Goal: Task Accomplishment & Management: Complete application form

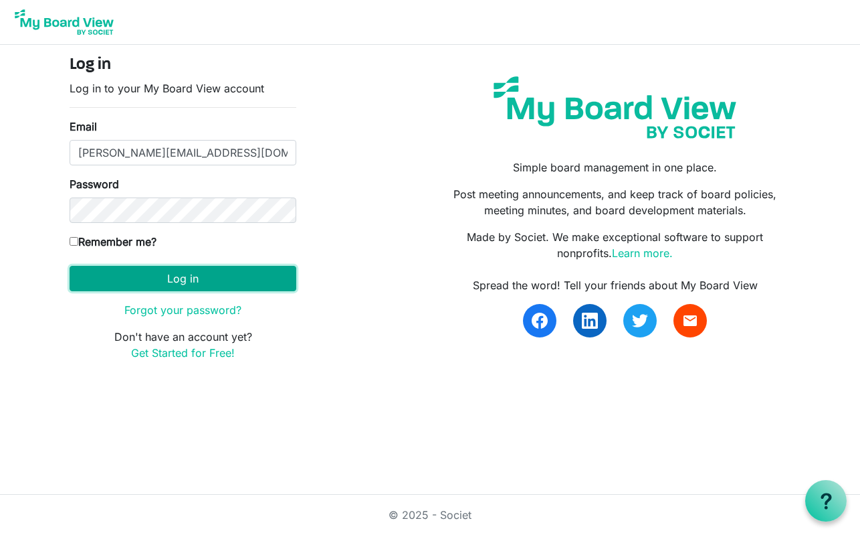
click at [203, 288] on button "Log in" at bounding box center [183, 278] width 227 height 25
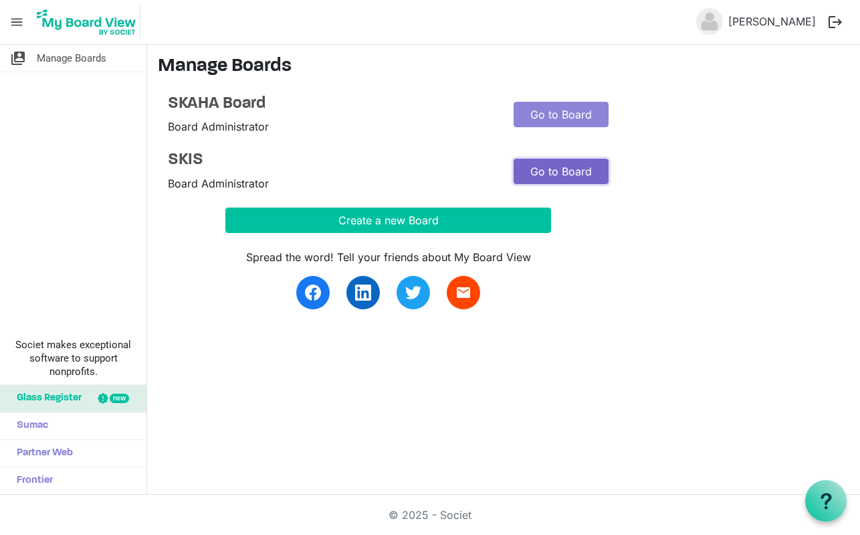
click at [567, 171] on link "Go to Board" at bounding box center [561, 171] width 95 height 25
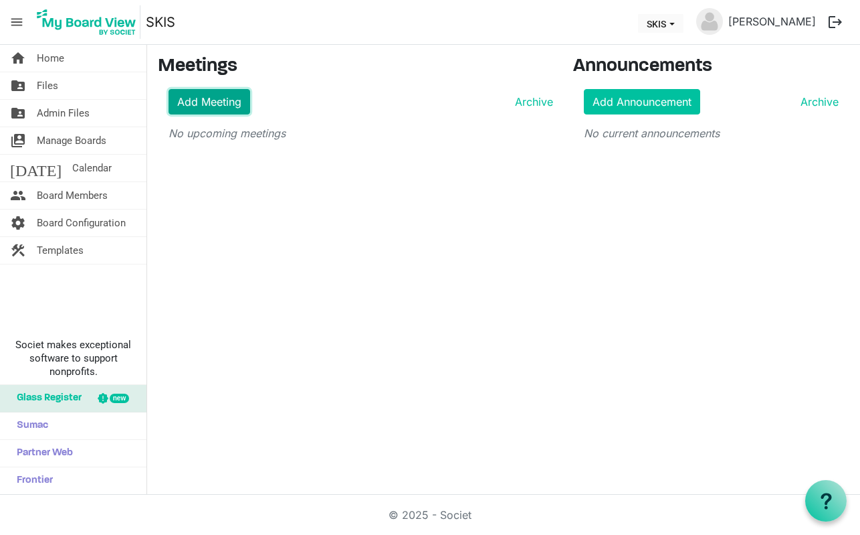
click at [205, 98] on link "Add Meeting" at bounding box center [210, 101] width 82 height 25
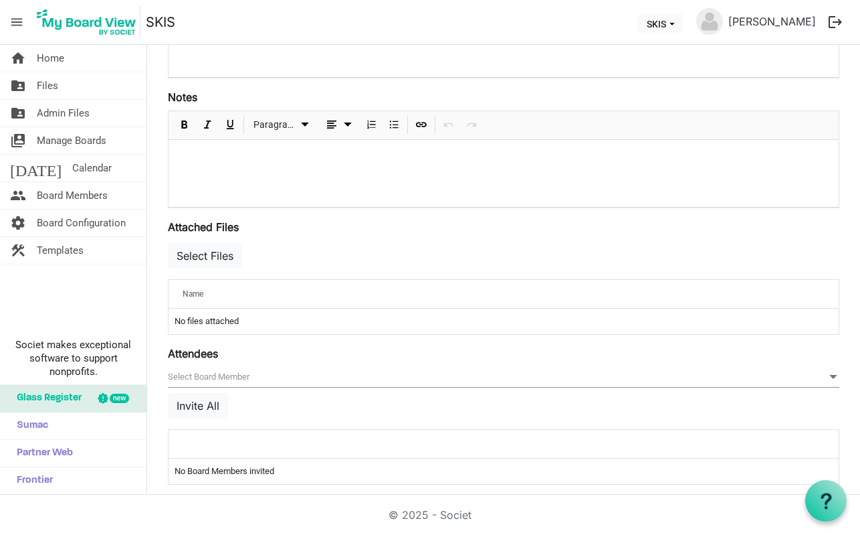
scroll to position [361, 0]
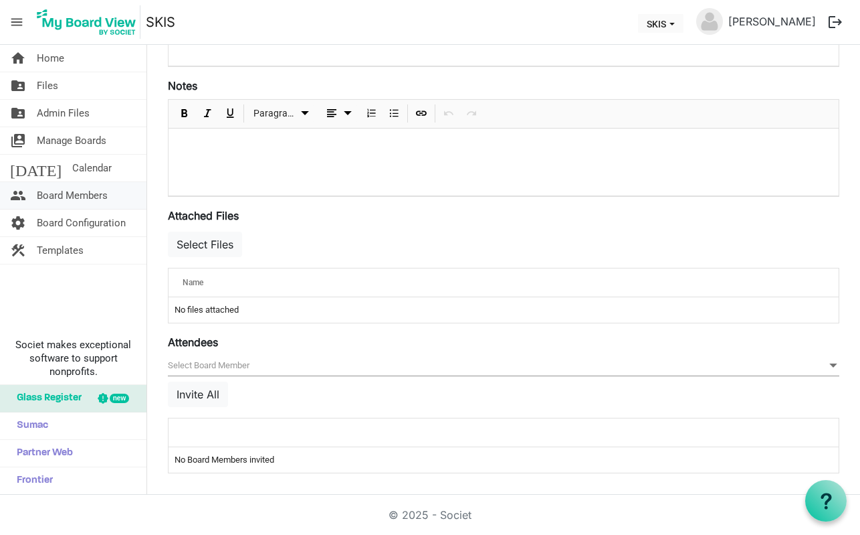
click at [83, 192] on span "Board Members" at bounding box center [72, 195] width 71 height 27
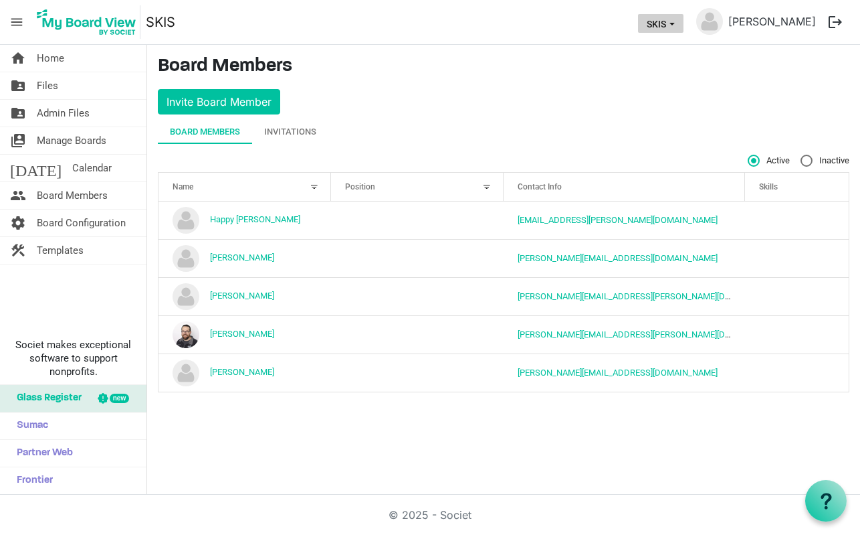
click at [678, 26] on span "SKIS dropdownbutton" at bounding box center [672, 23] width 12 height 5
click at [686, 56] on li "SKAHA Board" at bounding box center [698, 50] width 80 height 24
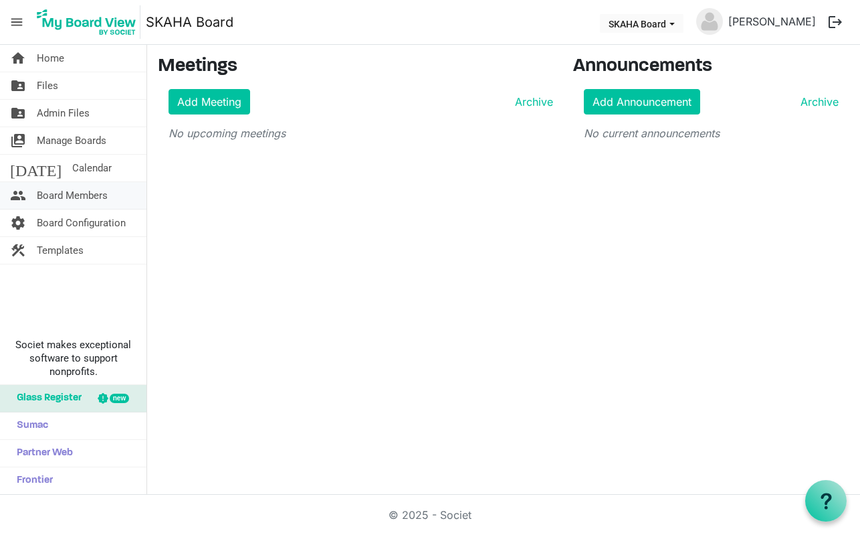
click at [69, 191] on span "Board Members" at bounding box center [72, 195] width 71 height 27
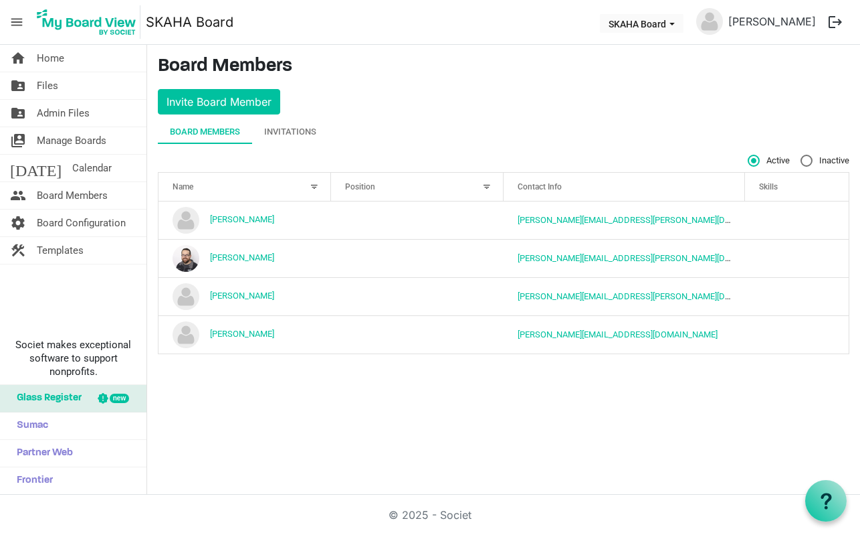
click at [299, 434] on div "home Home folder_shared Files folder_shared Admin Files switch_account Manage B…" at bounding box center [430, 270] width 860 height 450
click at [308, 125] on div "Invitations" at bounding box center [290, 131] width 52 height 13
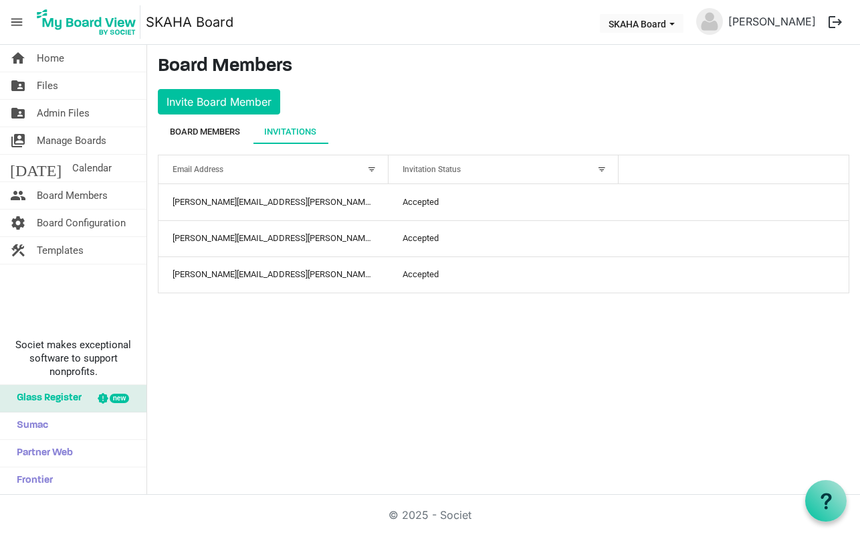
click at [201, 142] on div "Board Members" at bounding box center [205, 132] width 70 height 24
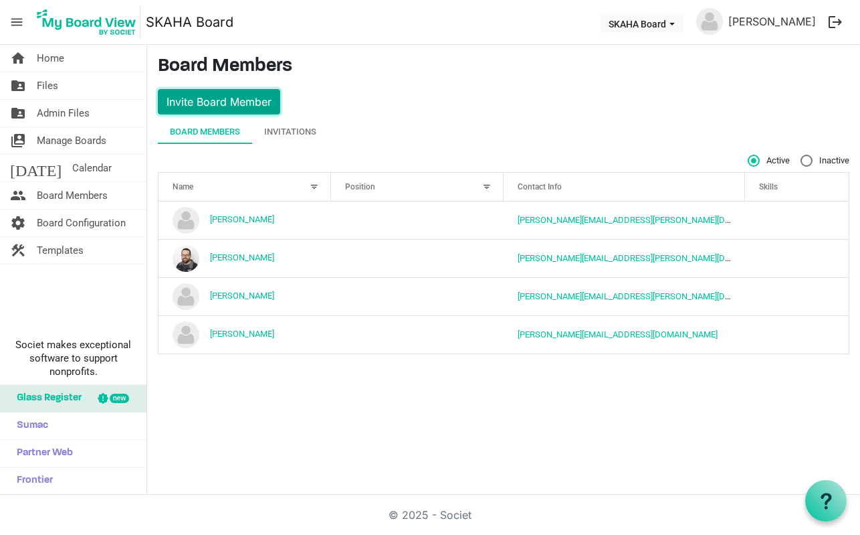
click at [253, 93] on button "Invite Board Member" at bounding box center [219, 101] width 122 height 25
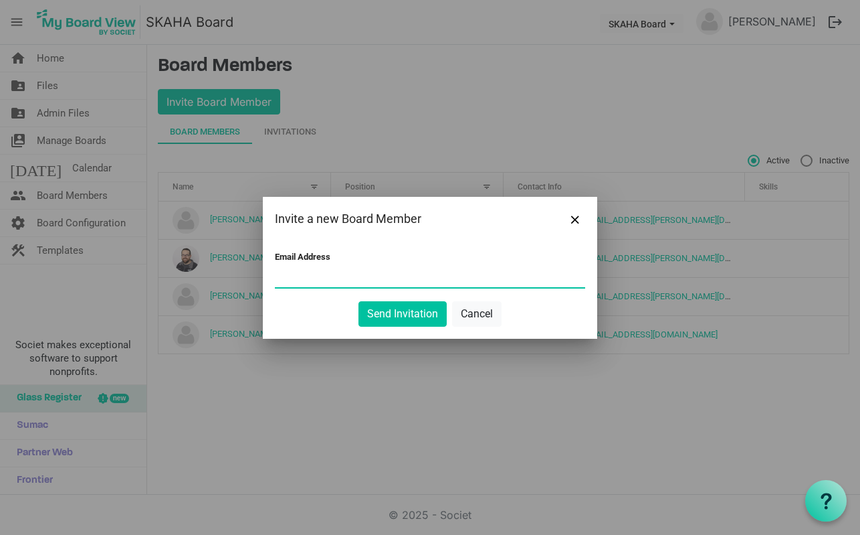
click at [357, 276] on input "Email Address" at bounding box center [430, 277] width 310 height 20
click at [305, 278] on input "Email Address" at bounding box center [430, 277] width 310 height 20
paste input "mailto:timothy.cooper@snokinghockey.com"
click at [301, 278] on input "mailto:timothy.cooper@snokinghockey.com" at bounding box center [430, 277] width 310 height 20
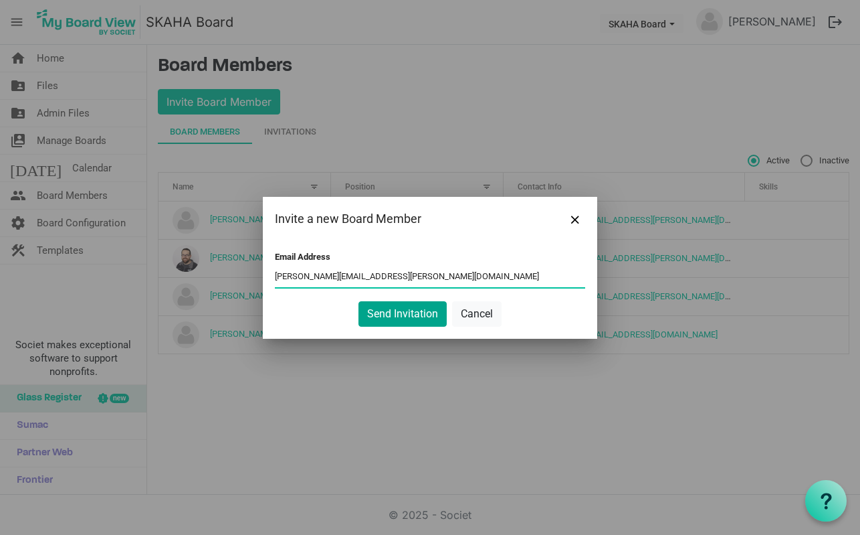
type input "timothy.cooper@snokinghockey.com"
click at [421, 314] on button "Send Invitation" at bounding box center [403, 313] width 88 height 25
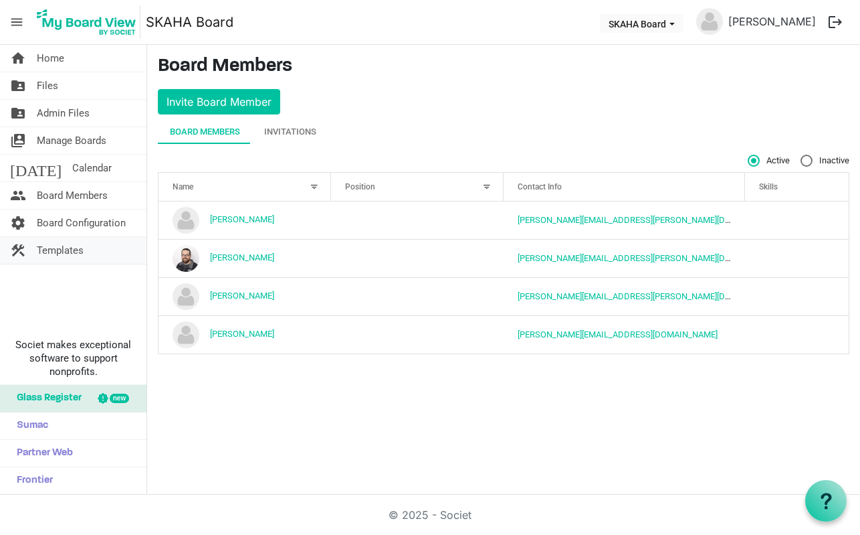
click at [65, 252] on span "Templates" at bounding box center [60, 250] width 47 height 27
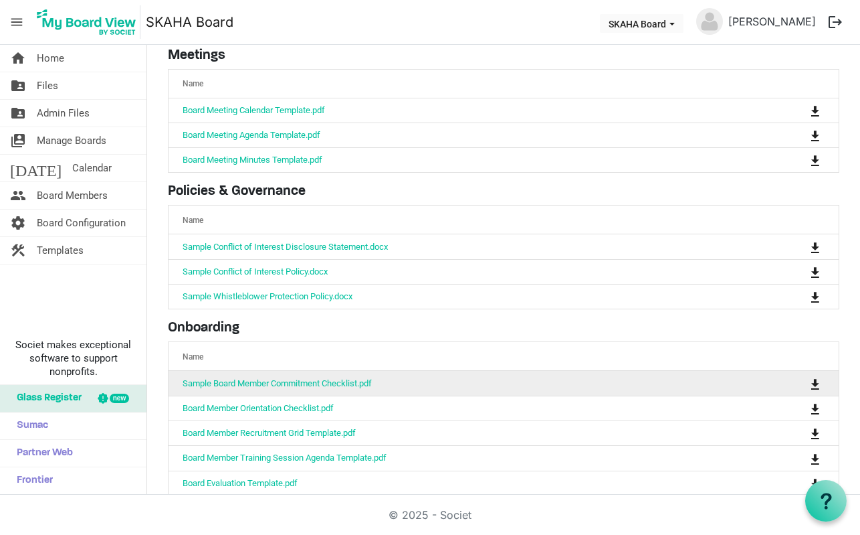
scroll to position [67, 0]
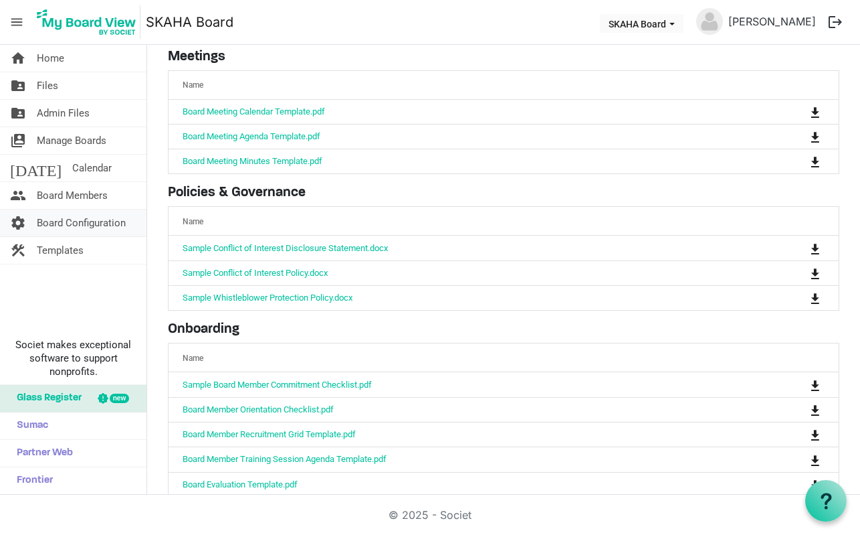
click at [114, 229] on span "Board Configuration" at bounding box center [81, 222] width 89 height 27
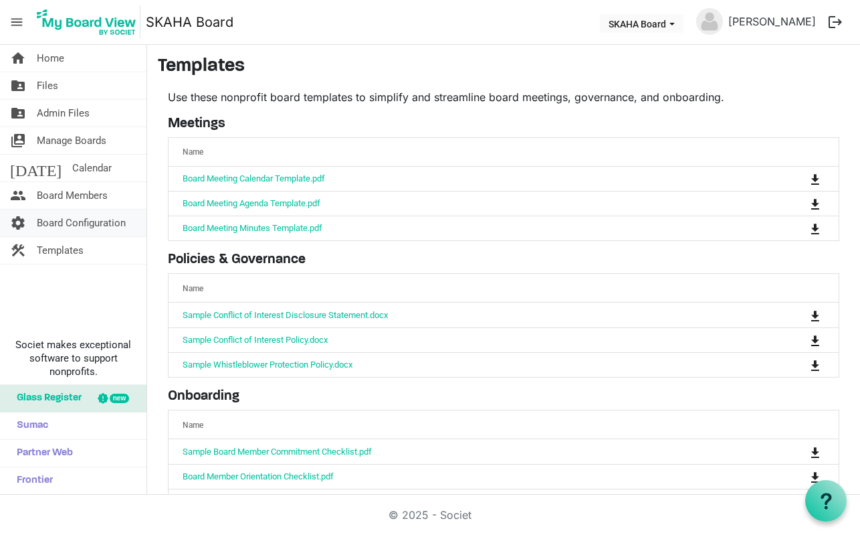
click at [81, 221] on span "Board Configuration" at bounding box center [81, 222] width 89 height 27
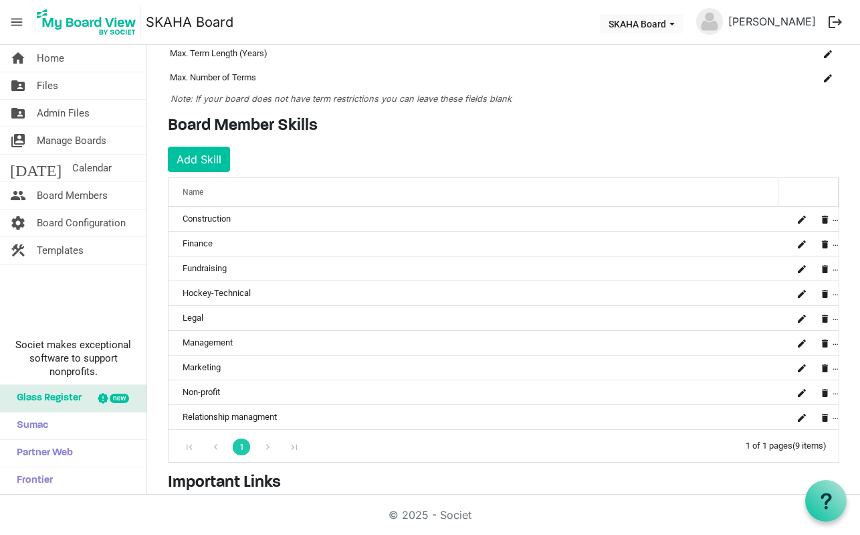
scroll to position [143, 0]
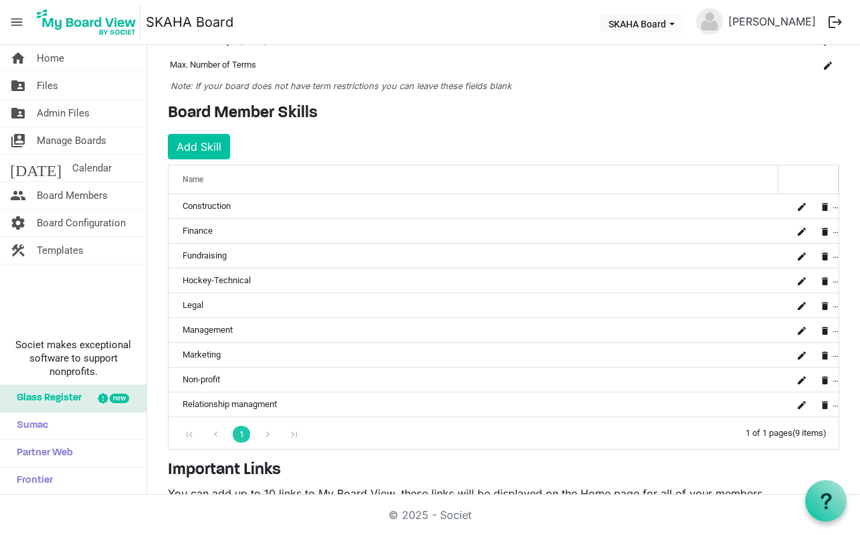
click at [509, 183] on div "Name" at bounding box center [473, 178] width 591 height 19
click at [751, 177] on div at bounding box center [754, 176] width 7 height 7
click at [751, 176] on div at bounding box center [754, 176] width 7 height 7
